Goal: Navigation & Orientation: Understand site structure

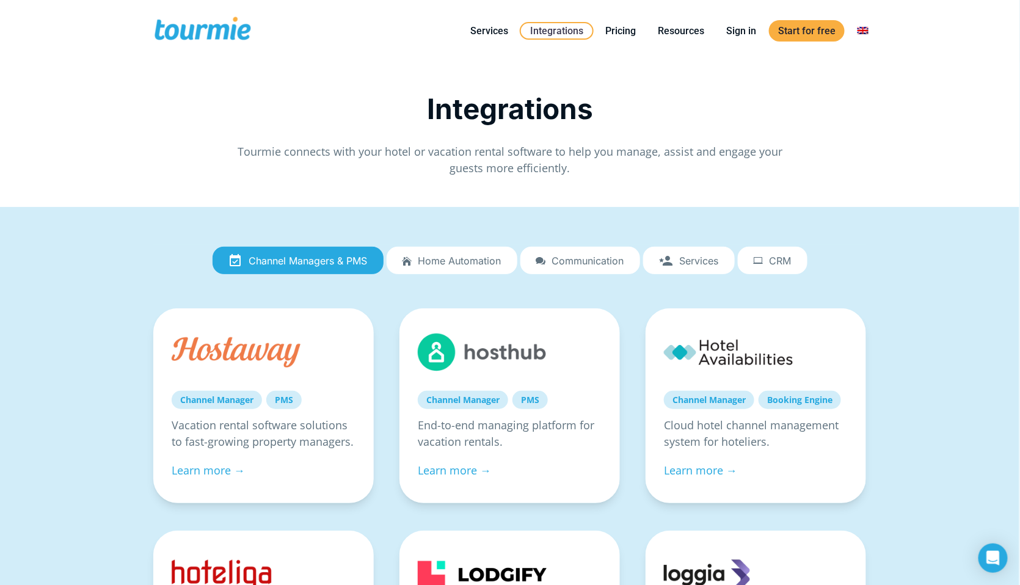
click at [441, 263] on span "Home automation" at bounding box center [460, 260] width 83 height 11
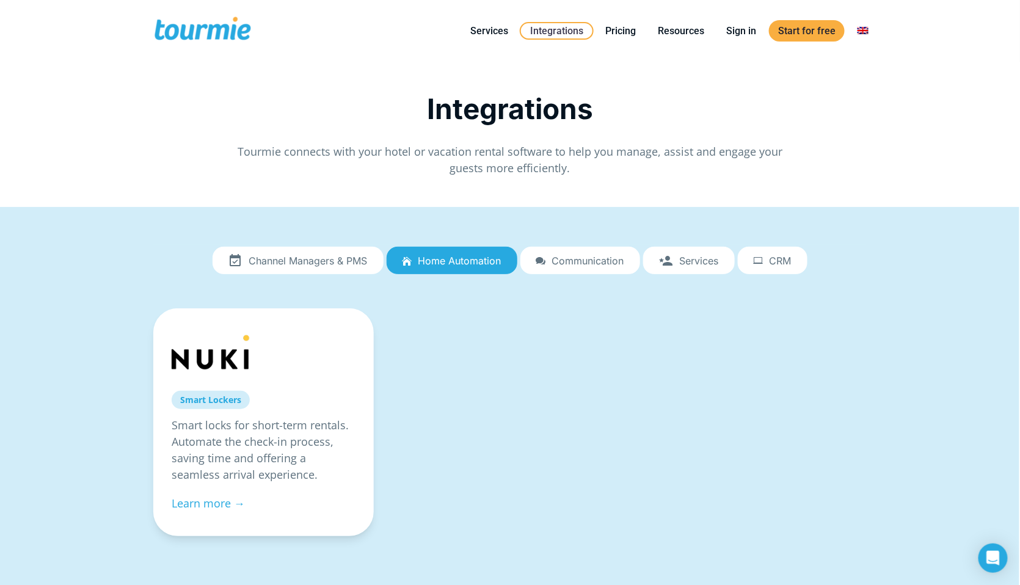
click at [696, 266] on link "Services" at bounding box center [689, 261] width 92 height 28
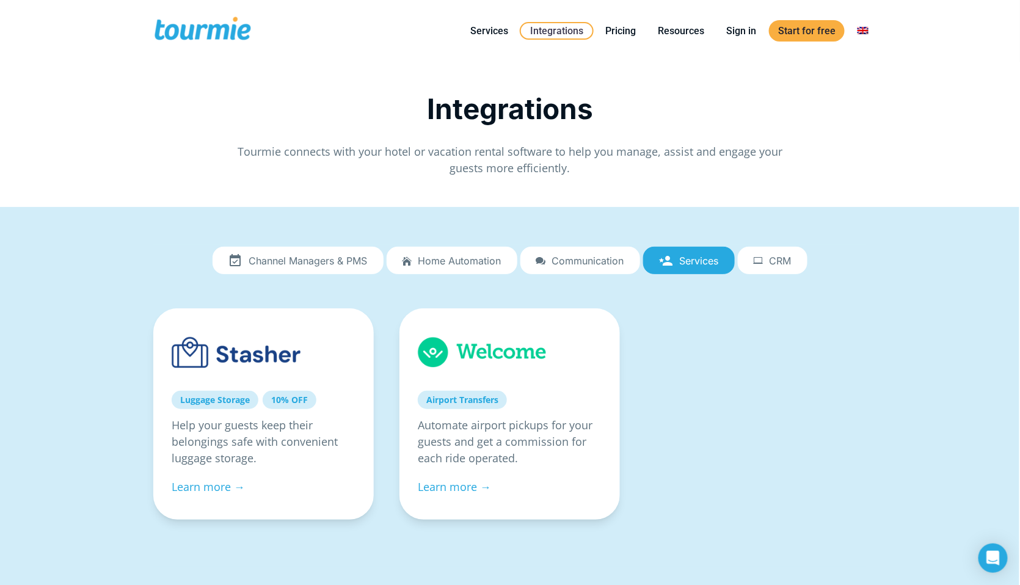
click at [315, 255] on span "Channel Managers & PMS" at bounding box center [308, 260] width 119 height 11
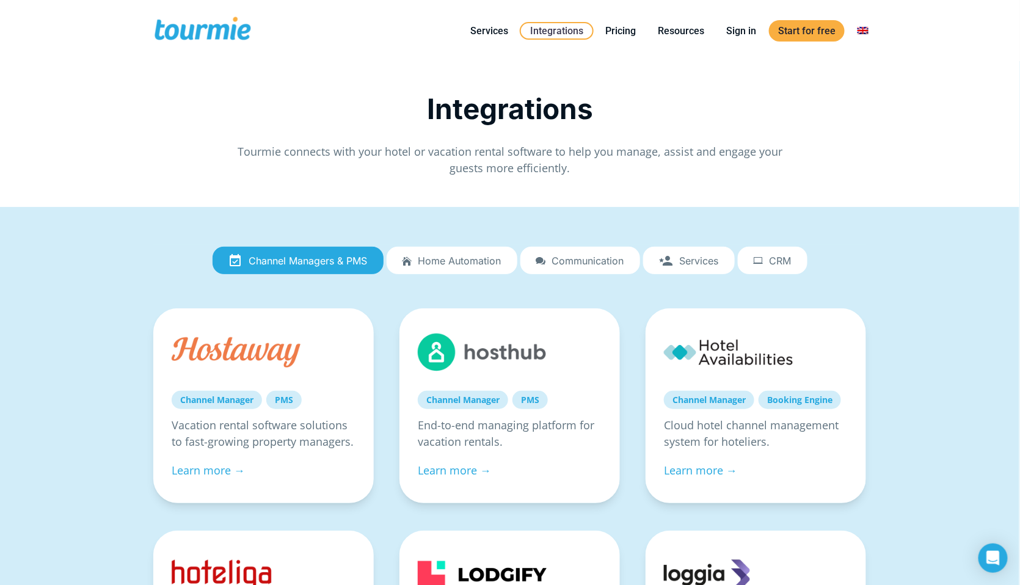
click at [780, 257] on span "CRM" at bounding box center [781, 260] width 22 height 11
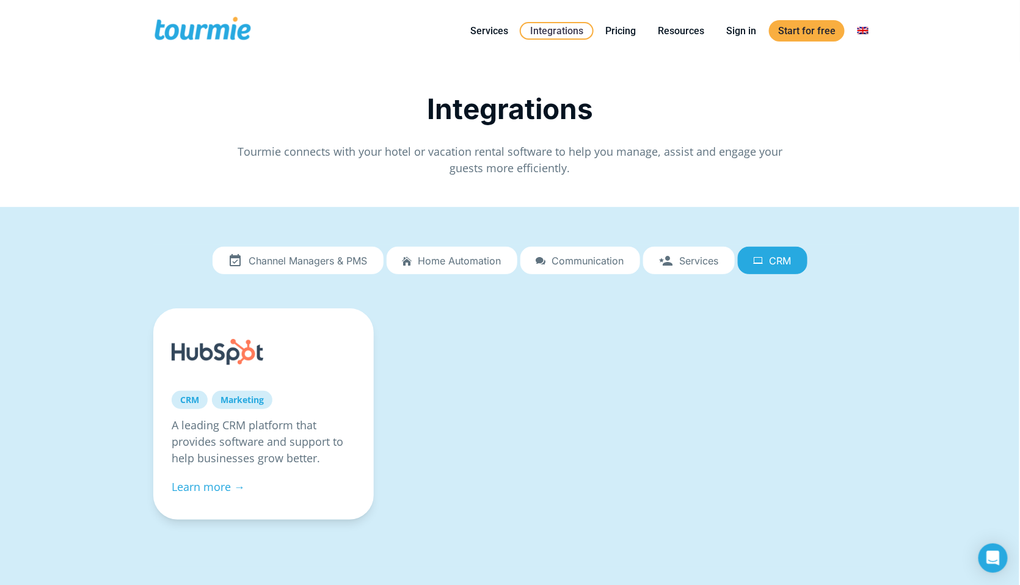
click at [335, 255] on span "Channel Managers & PMS" at bounding box center [308, 260] width 119 height 11
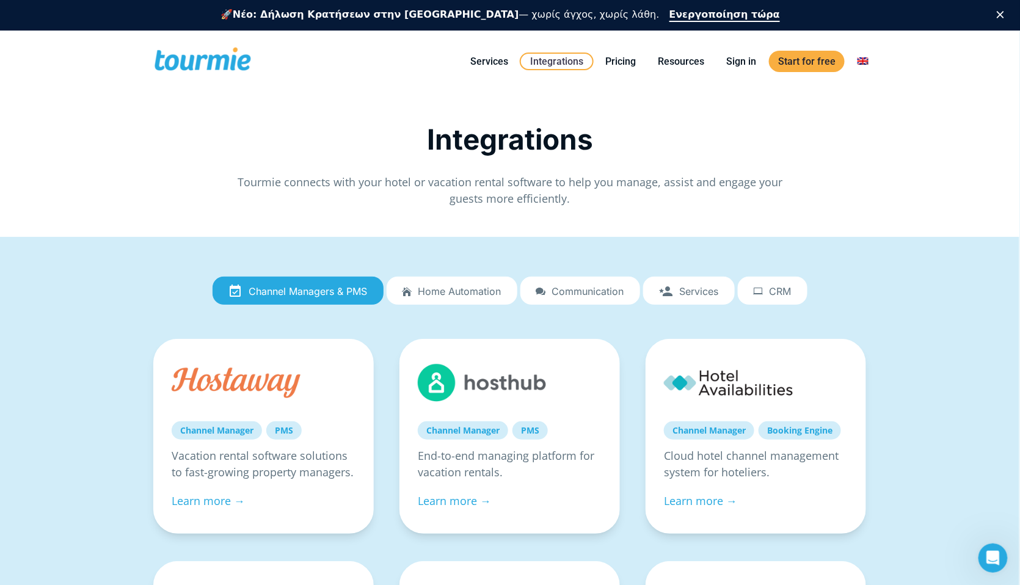
click at [186, 55] on span at bounding box center [203, 61] width 100 height 29
